Goal: Information Seeking & Learning: Understand process/instructions

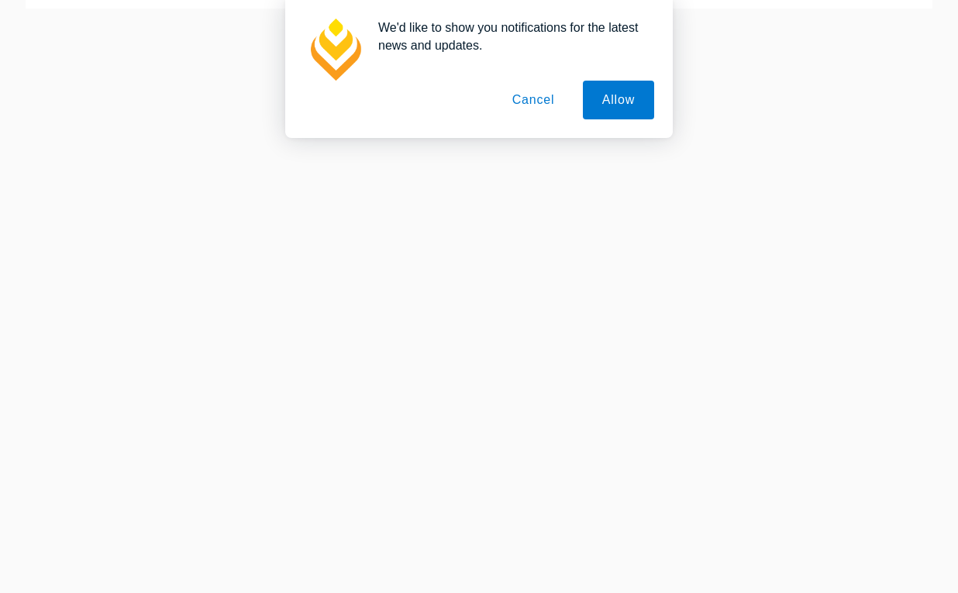
scroll to position [218, 0]
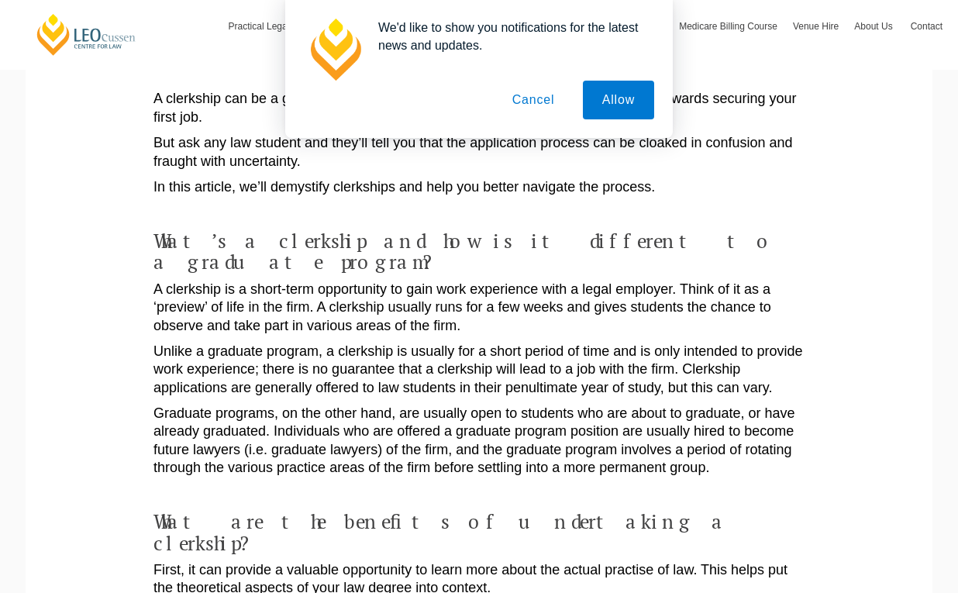
click at [537, 105] on button "Cancel" at bounding box center [533, 100] width 81 height 39
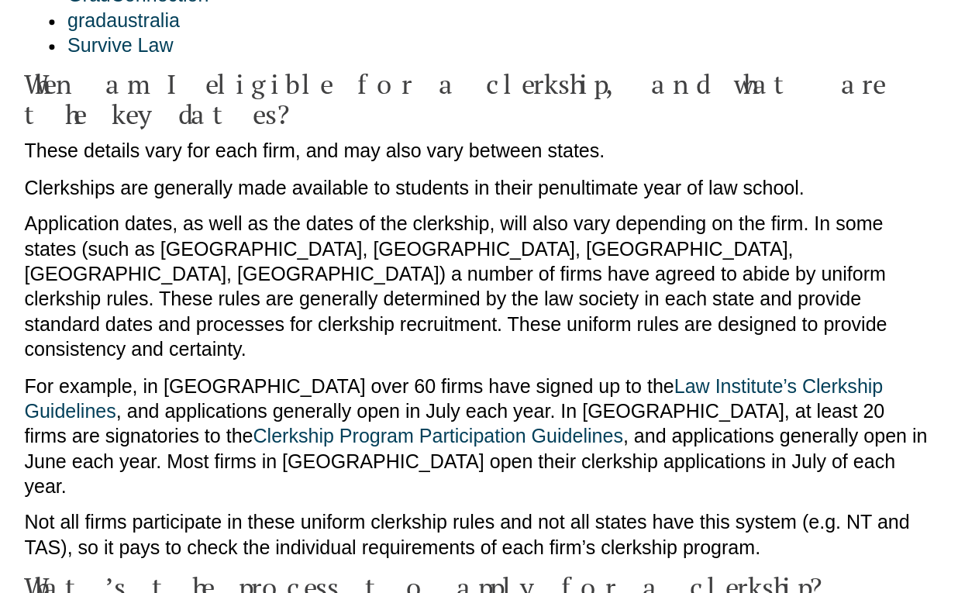
scroll to position [1121, 0]
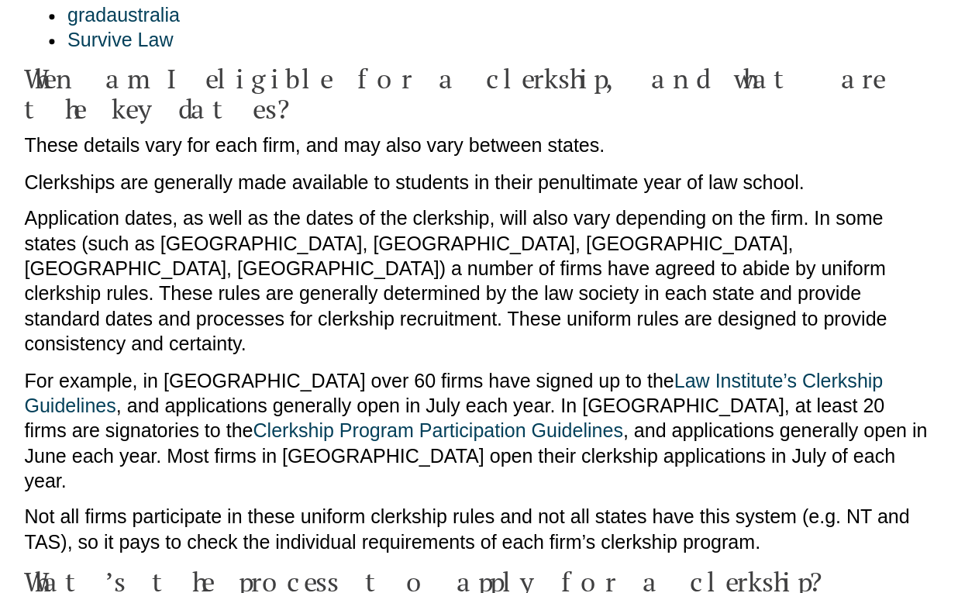
click at [408, 432] on p "For example, in [GEOGRAPHIC_DATA] over 60 firms have signed up to the Law Insti…" at bounding box center [478, 477] width 651 height 91
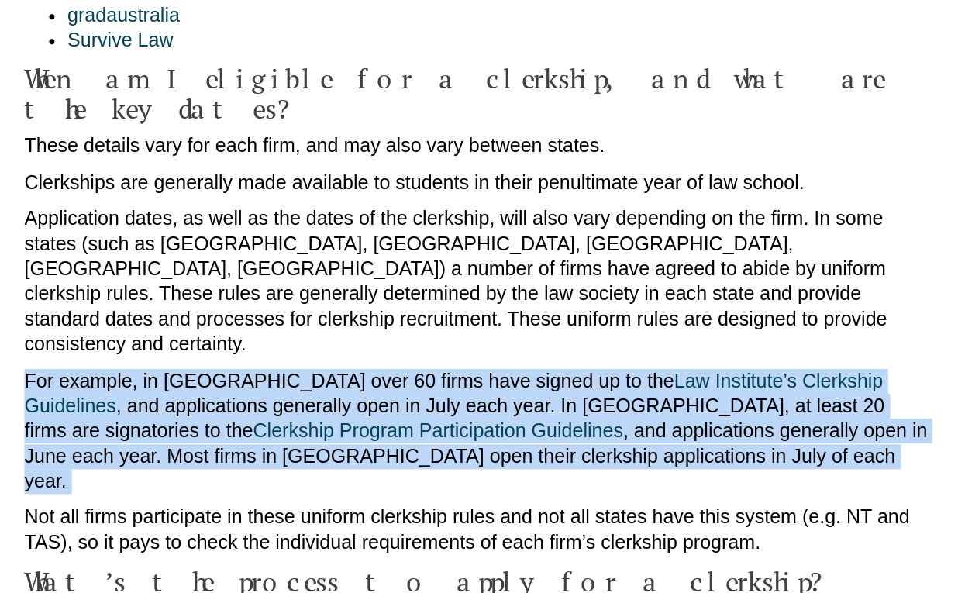
click at [408, 432] on p "For example, in [GEOGRAPHIC_DATA] over 60 firms have signed up to the Law Insti…" at bounding box center [478, 477] width 651 height 91
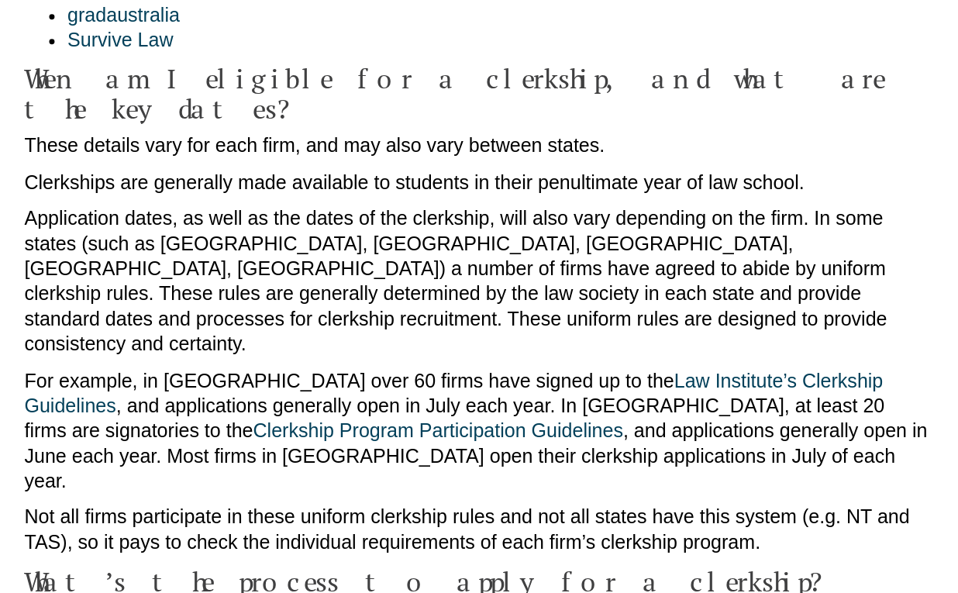
click at [473, 432] on p "For example, in [GEOGRAPHIC_DATA] over 60 firms have signed up to the Law Insti…" at bounding box center [478, 477] width 651 height 91
click at [530, 432] on p "For example, in [GEOGRAPHIC_DATA] over 60 firms have signed up to the Law Insti…" at bounding box center [478, 477] width 651 height 91
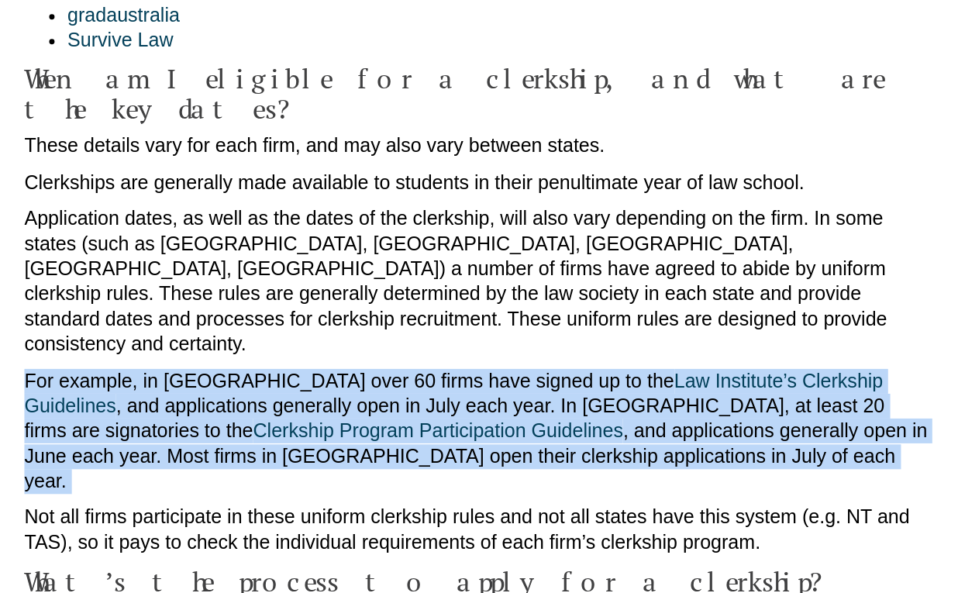
click at [530, 432] on p "For example, in [GEOGRAPHIC_DATA] over 60 firms have signed up to the Law Insti…" at bounding box center [478, 477] width 651 height 91
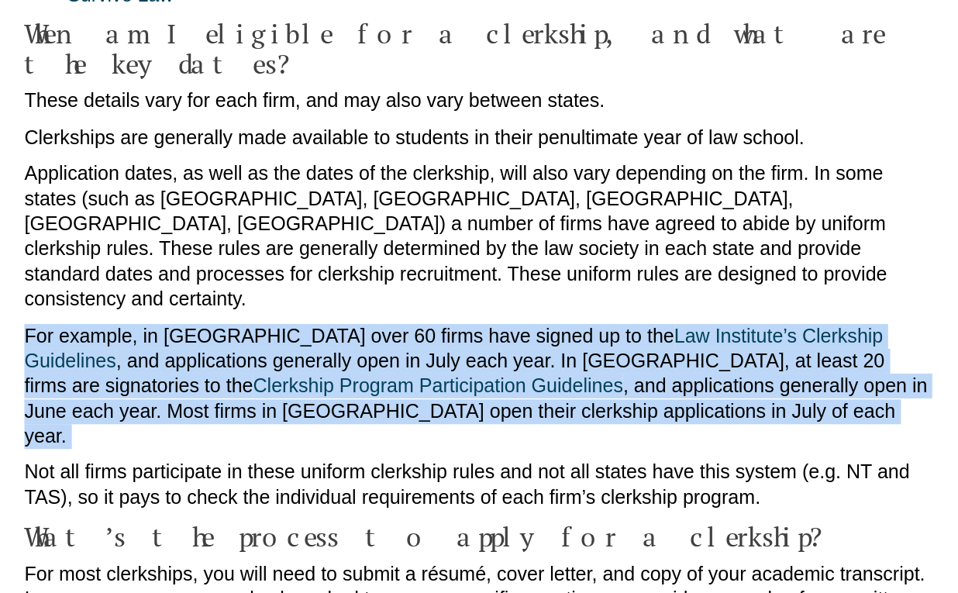
scroll to position [1155, 0]
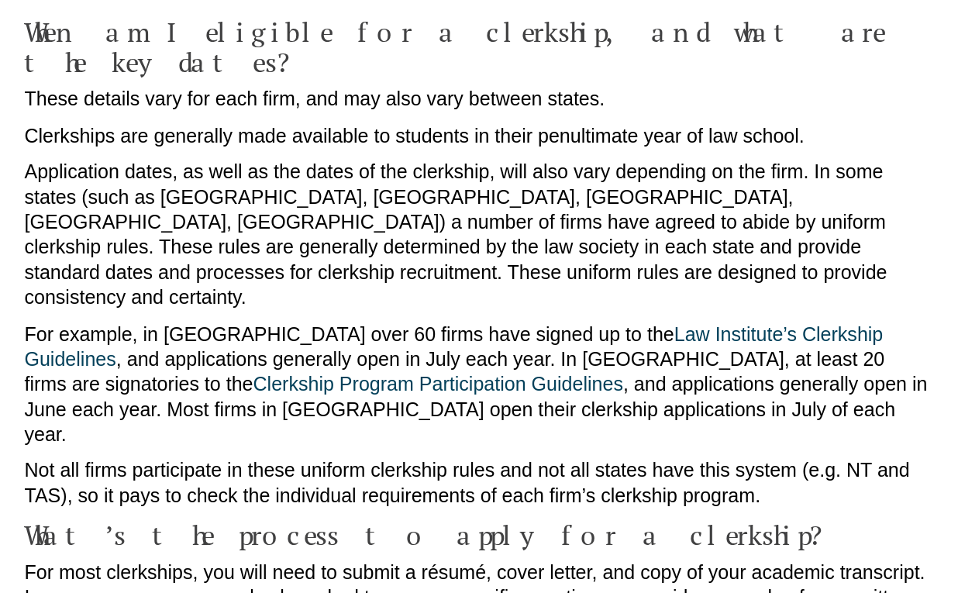
click at [570, 496] on p "Not all firms participate in these uniform clerkship rules and not all states h…" at bounding box center [478, 514] width 651 height 36
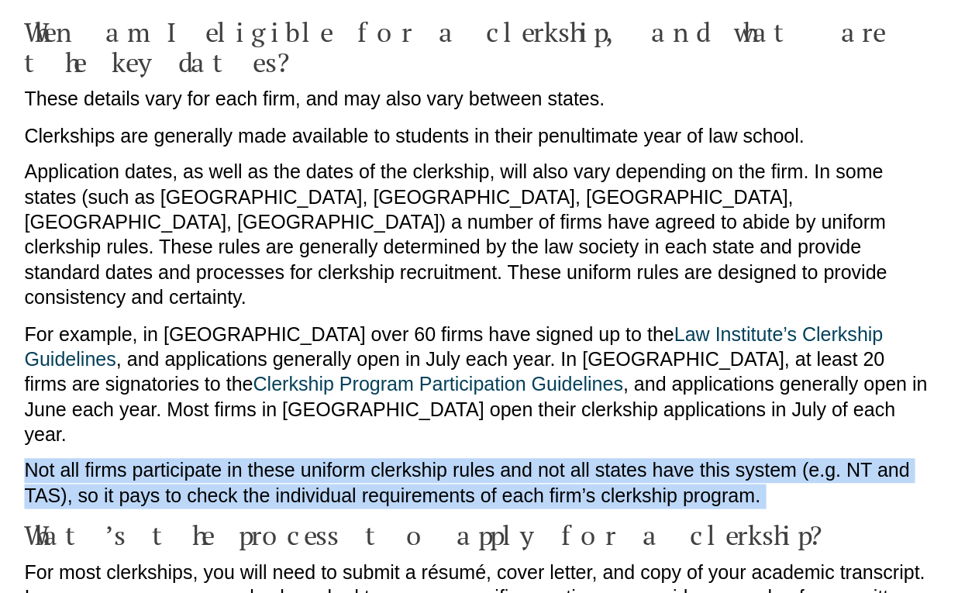
click at [570, 496] on p "Not all firms participate in these uniform clerkship rules and not all states h…" at bounding box center [478, 514] width 651 height 36
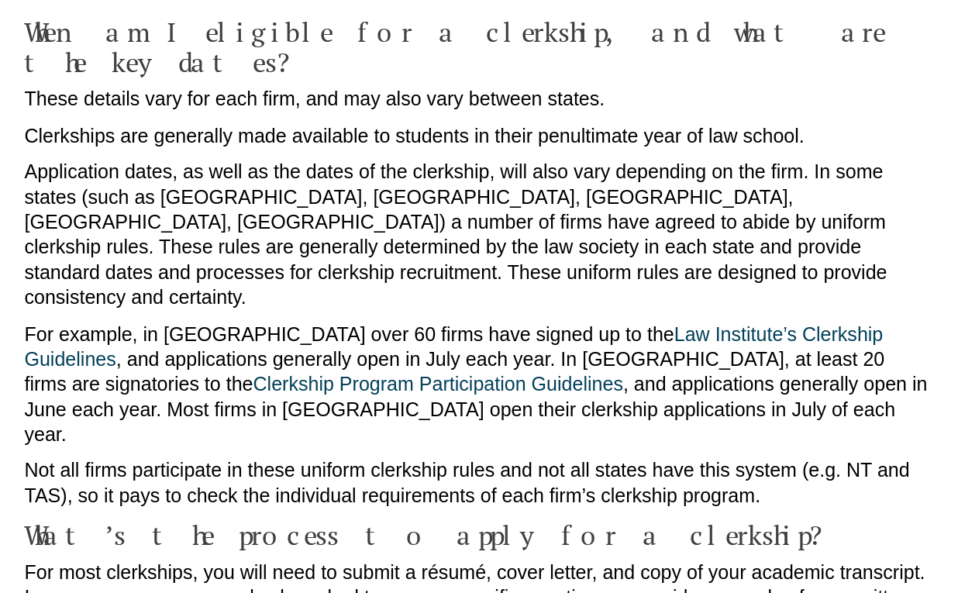
click at [611, 540] on h4 "What’s the process to apply for a clerkship?" at bounding box center [478, 551] width 651 height 22
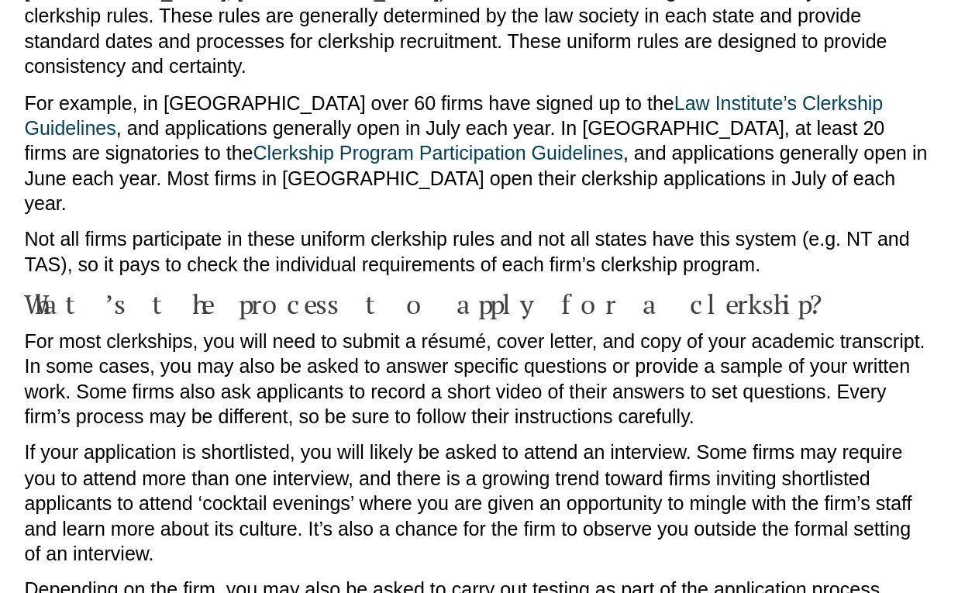
scroll to position [1321, 0]
click at [502, 403] on p "For most clerkships, you will need to submit a résumé, cover letter, and copy o…" at bounding box center [478, 439] width 651 height 73
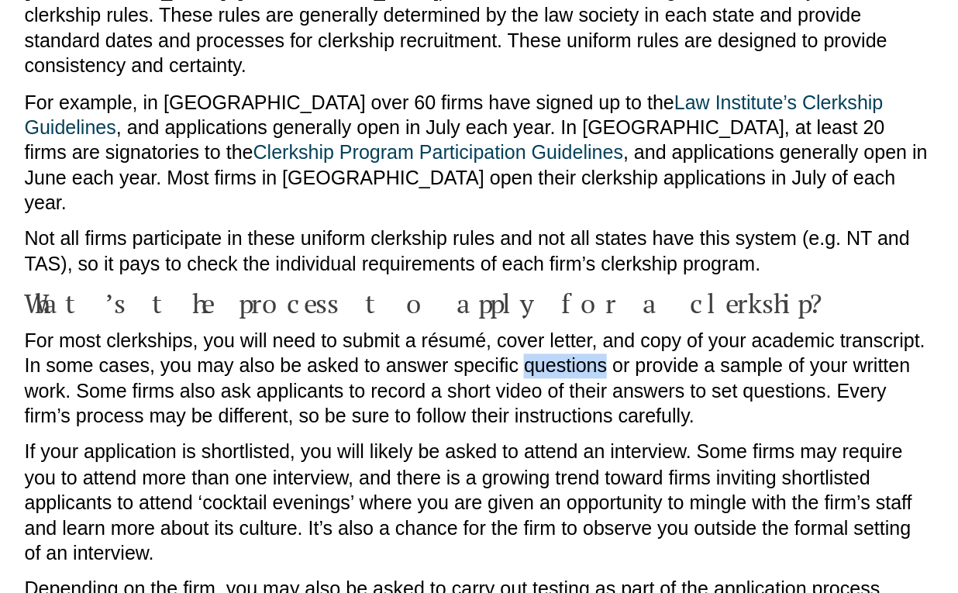
click at [502, 403] on p "For most clerkships, you will need to submit a résumé, cover letter, and copy o…" at bounding box center [478, 439] width 651 height 73
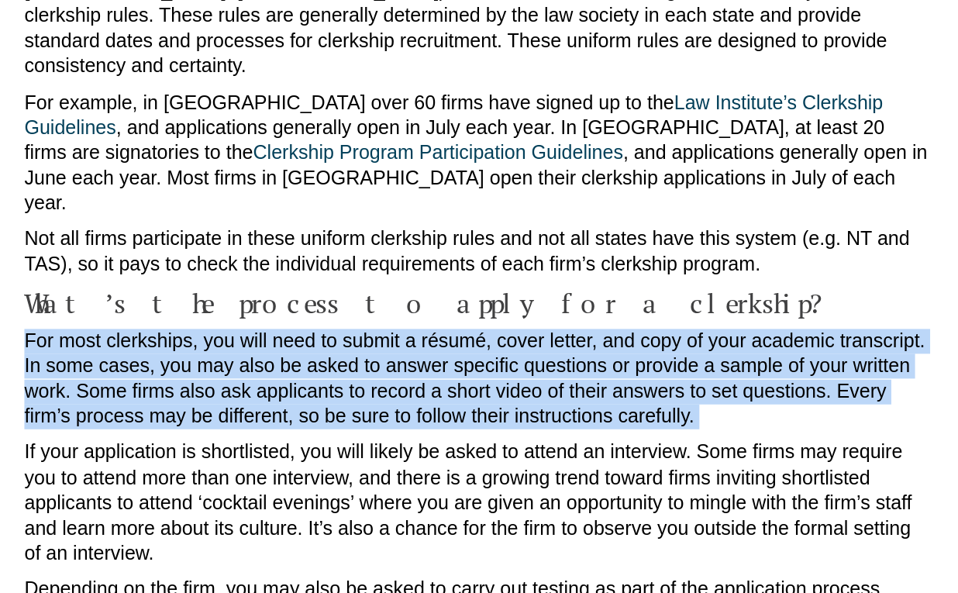
click at [502, 403] on p "For most clerkships, you will need to submit a résumé, cover letter, and copy o…" at bounding box center [478, 439] width 651 height 73
click at [508, 403] on p "For most clerkships, you will need to submit a résumé, cover letter, and copy o…" at bounding box center [478, 439] width 651 height 73
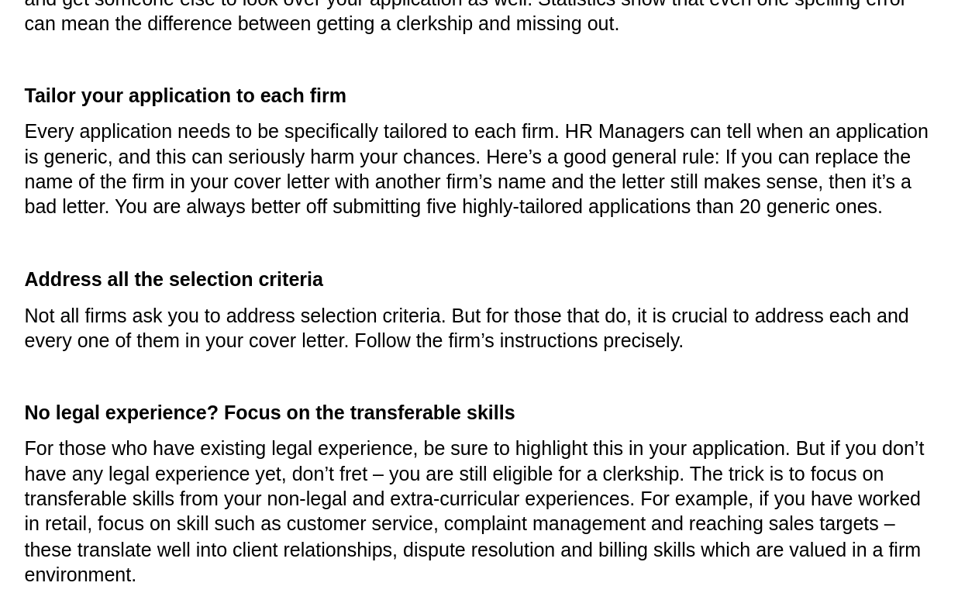
scroll to position [2010, 0]
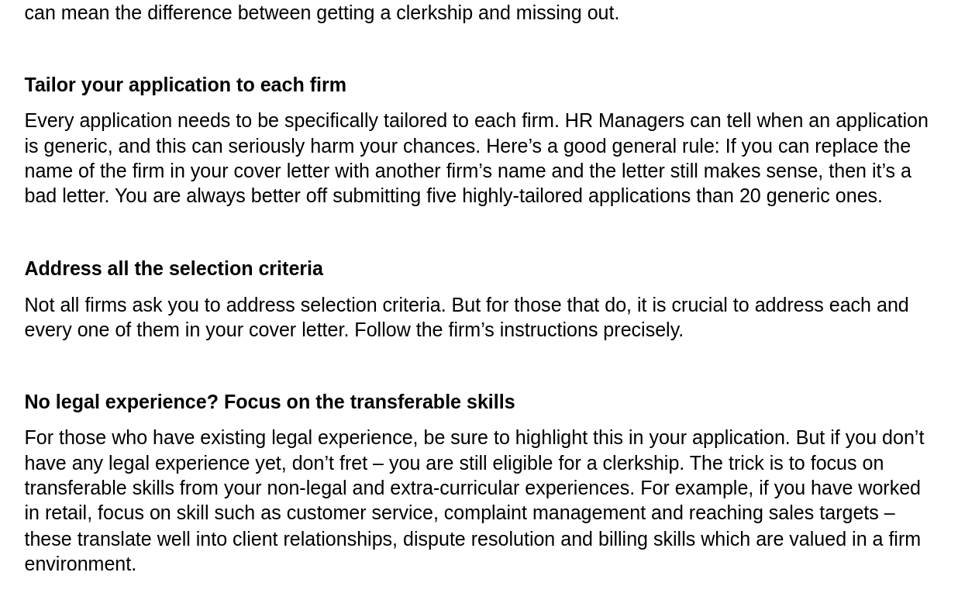
click at [456, 473] on p "For those who have existing legal experience, be sure to highlight this in your…" at bounding box center [478, 527] width 651 height 109
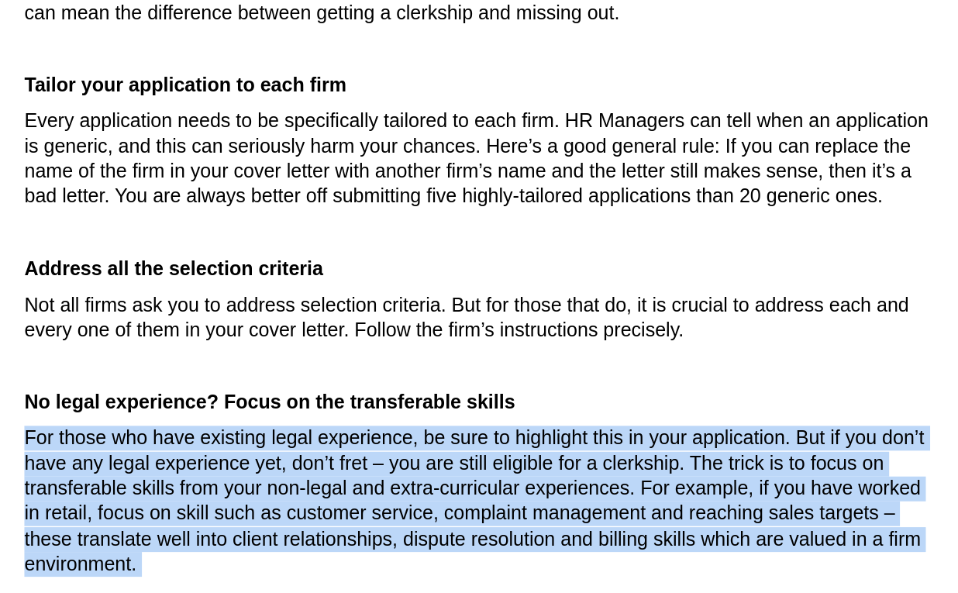
click at [456, 473] on p "For those who have existing legal experience, be sure to highlight this in your…" at bounding box center [478, 527] width 651 height 109
click at [483, 473] on p "For those who have existing legal experience, be sure to highlight this in your…" at bounding box center [478, 527] width 651 height 109
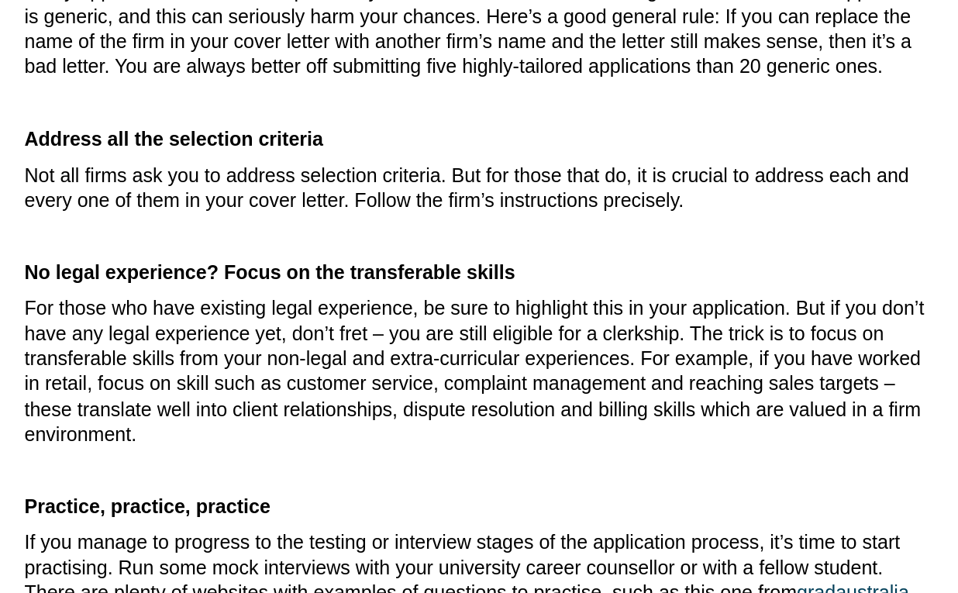
scroll to position [2103, 0]
click at [450, 548] on p "If you manage to progress to the testing or interview stages of the application…" at bounding box center [478, 584] width 651 height 73
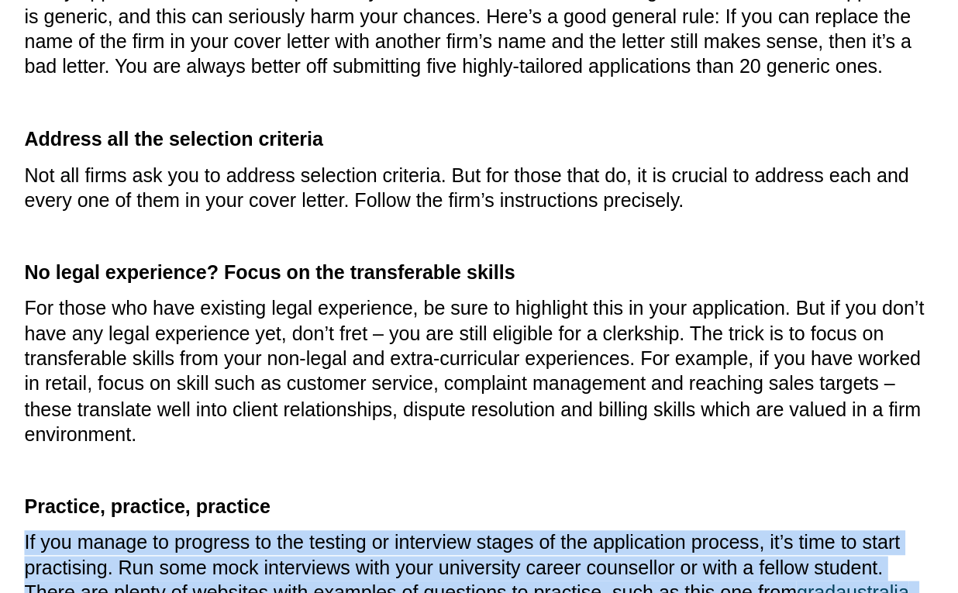
click at [450, 548] on p "If you manage to progress to the testing or interview stages of the application…" at bounding box center [478, 584] width 651 height 73
click at [485, 548] on p "If you manage to progress to the testing or interview stages of the application…" at bounding box center [478, 584] width 651 height 73
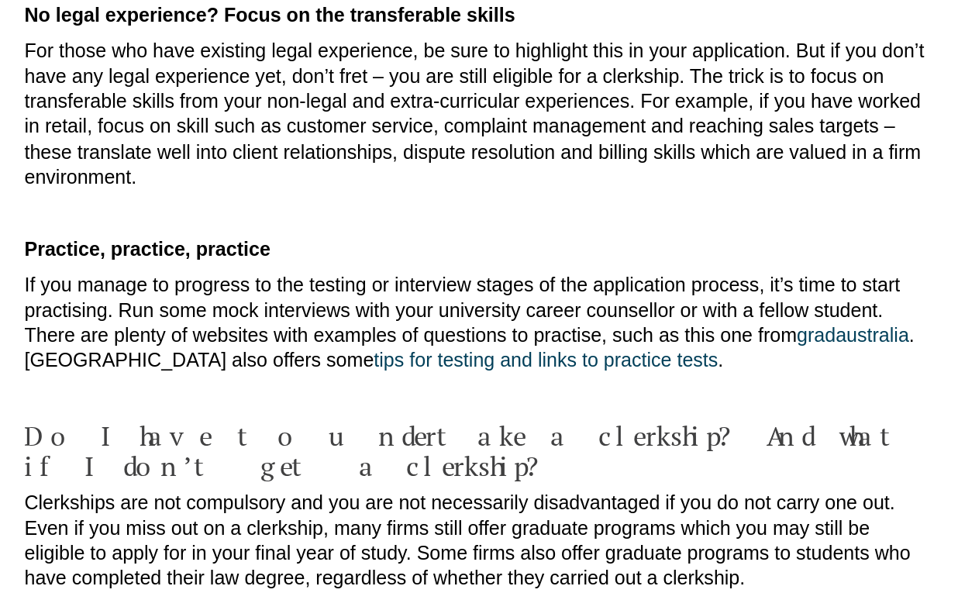
scroll to position [2292, 0]
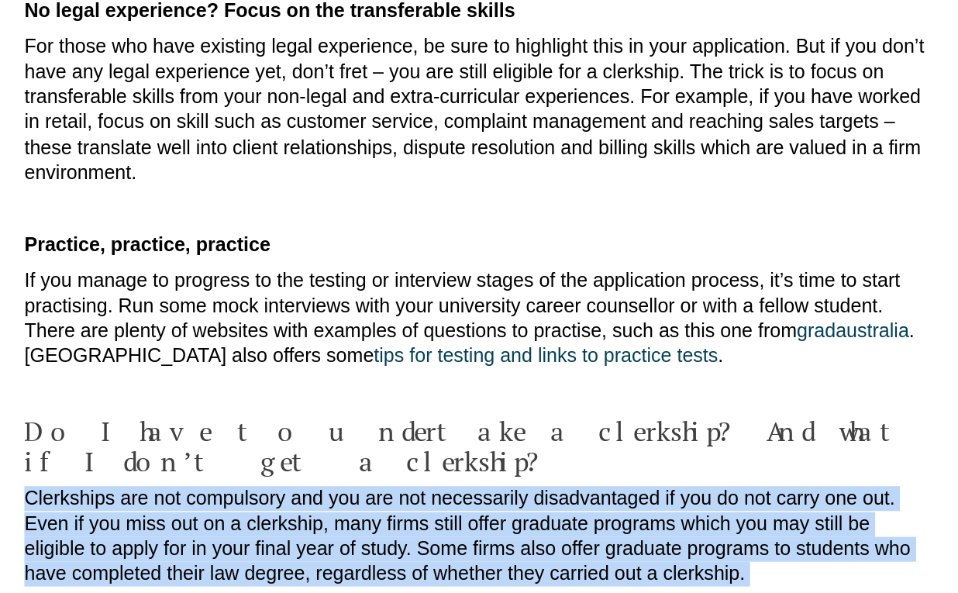
click at [446, 516] on p "Clerkships are not compulsory and you are not necessarily disadvantaged if you …" at bounding box center [478, 552] width 651 height 73
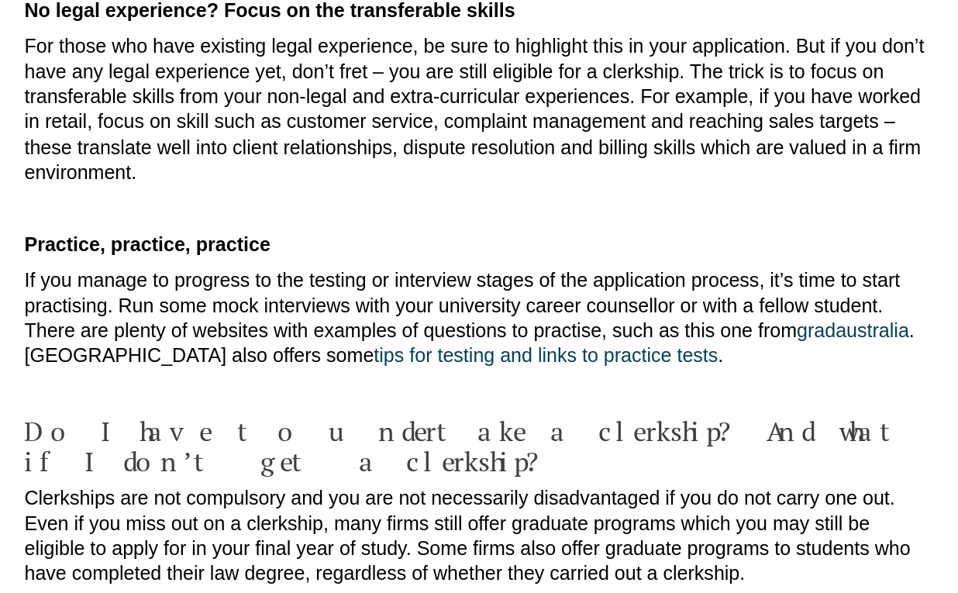
click at [445, 516] on p "Clerkships are not compulsory and you are not necessarily disadvantaged if you …" at bounding box center [478, 552] width 651 height 73
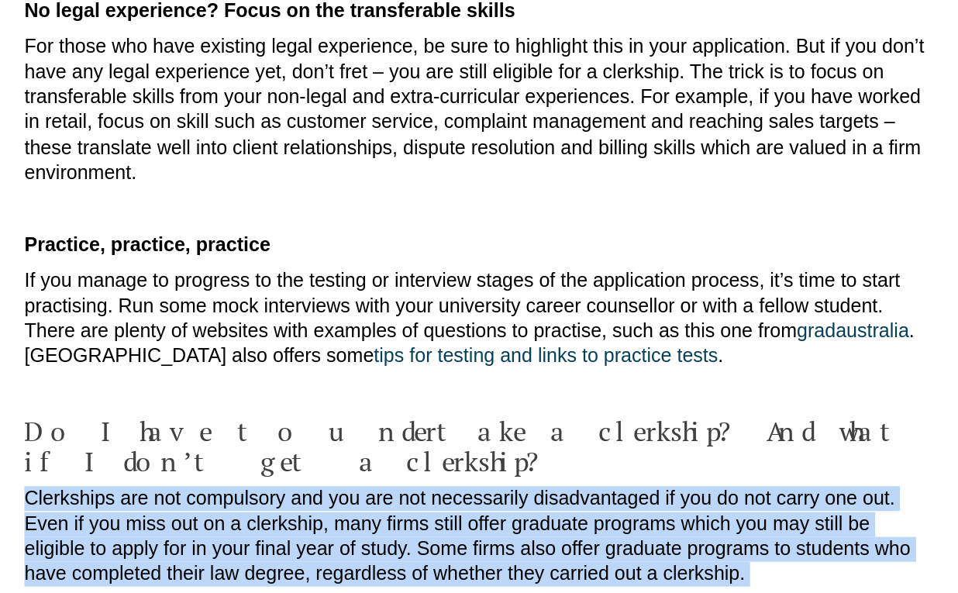
click at [445, 516] on p "Clerkships are not compulsory and you are not necessarily disadvantaged if you …" at bounding box center [478, 552] width 651 height 73
click at [432, 516] on p "Clerkships are not compulsory and you are not necessarily disadvantaged if you …" at bounding box center [478, 552] width 651 height 73
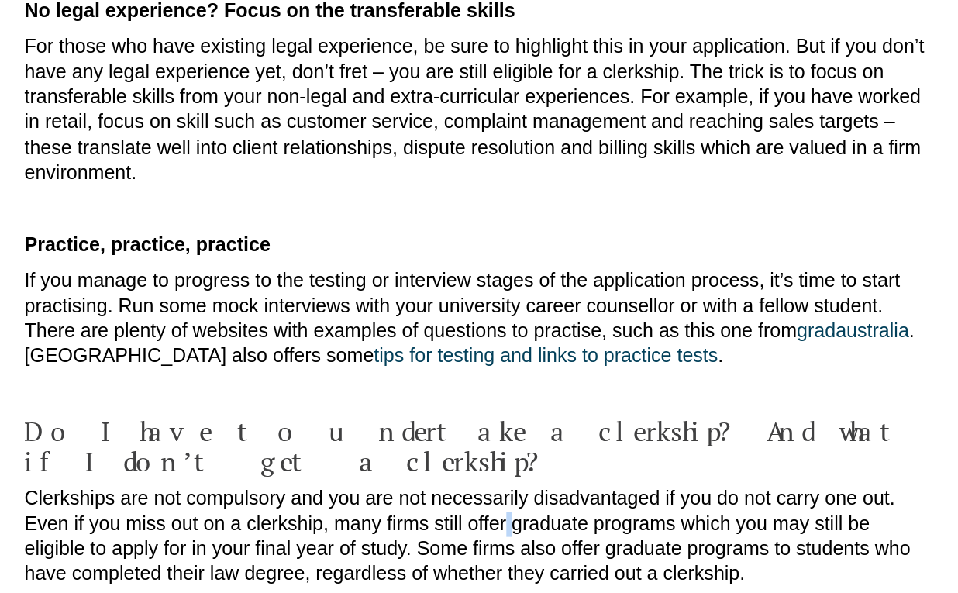
click at [432, 516] on p "Clerkships are not compulsory and you are not necessarily disadvantaged if you …" at bounding box center [478, 552] width 651 height 73
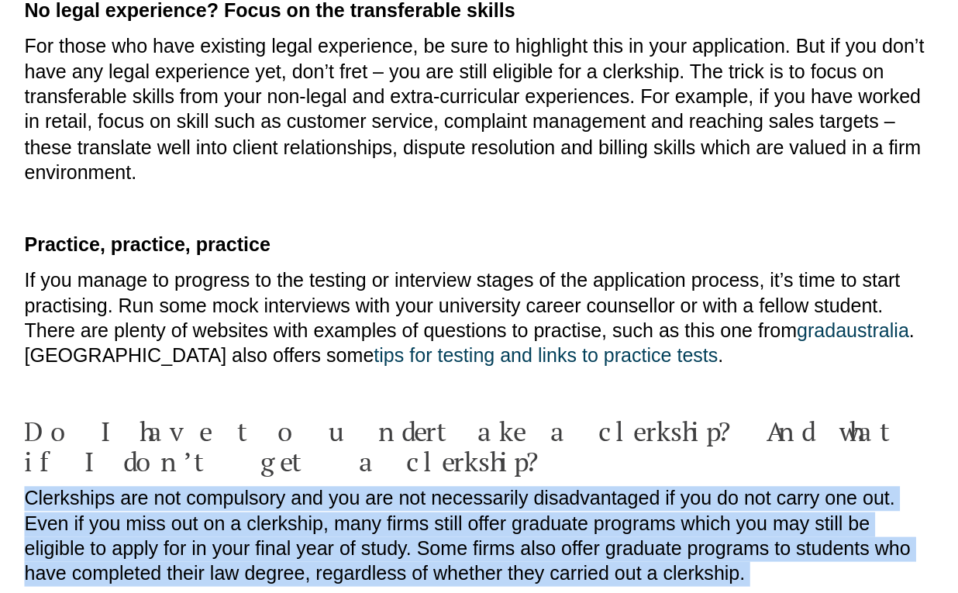
click at [432, 516] on p "Clerkships are not compulsory and you are not necessarily disadvantaged if you …" at bounding box center [478, 552] width 651 height 73
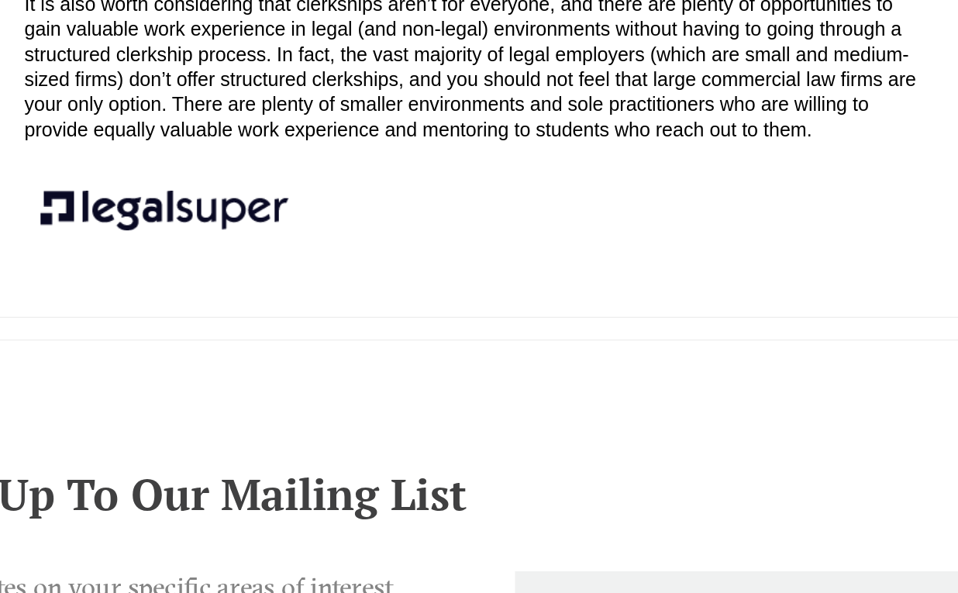
scroll to position [2769, 0]
